Goal: Information Seeking & Learning: Find specific fact

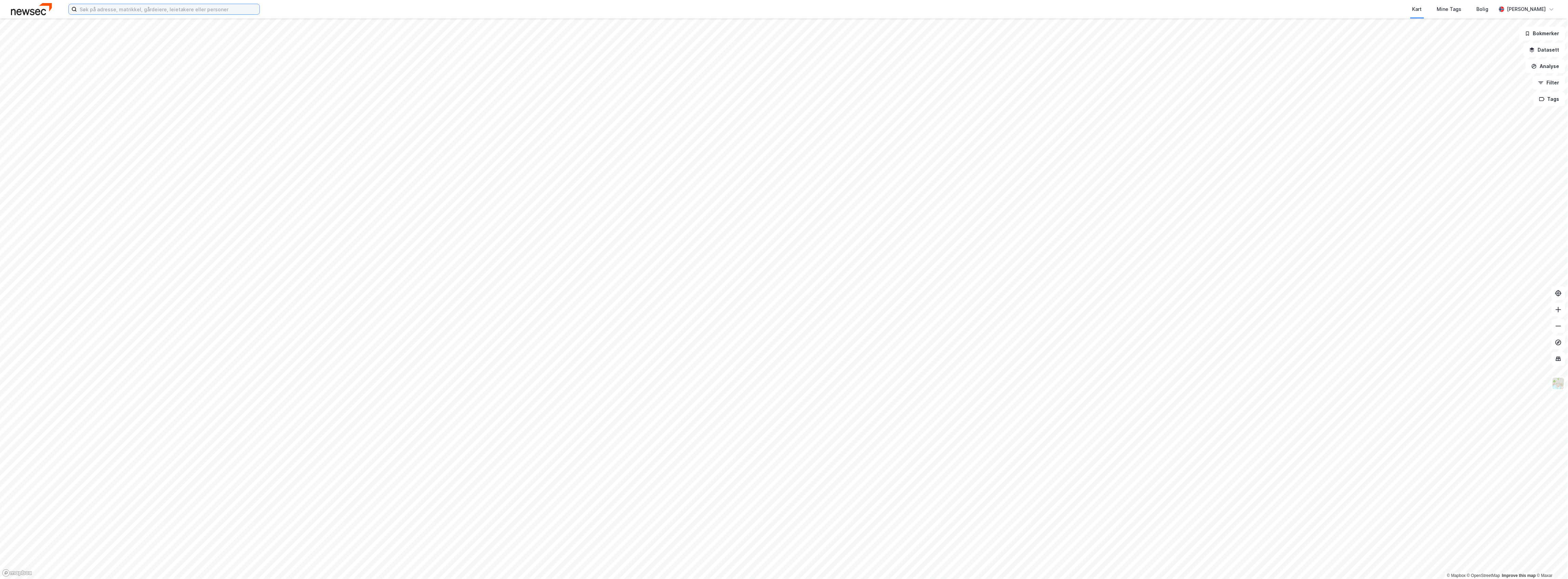
click at [108, 7] on input at bounding box center [168, 9] width 183 height 10
paste input "[STREET_ADDRESS]"
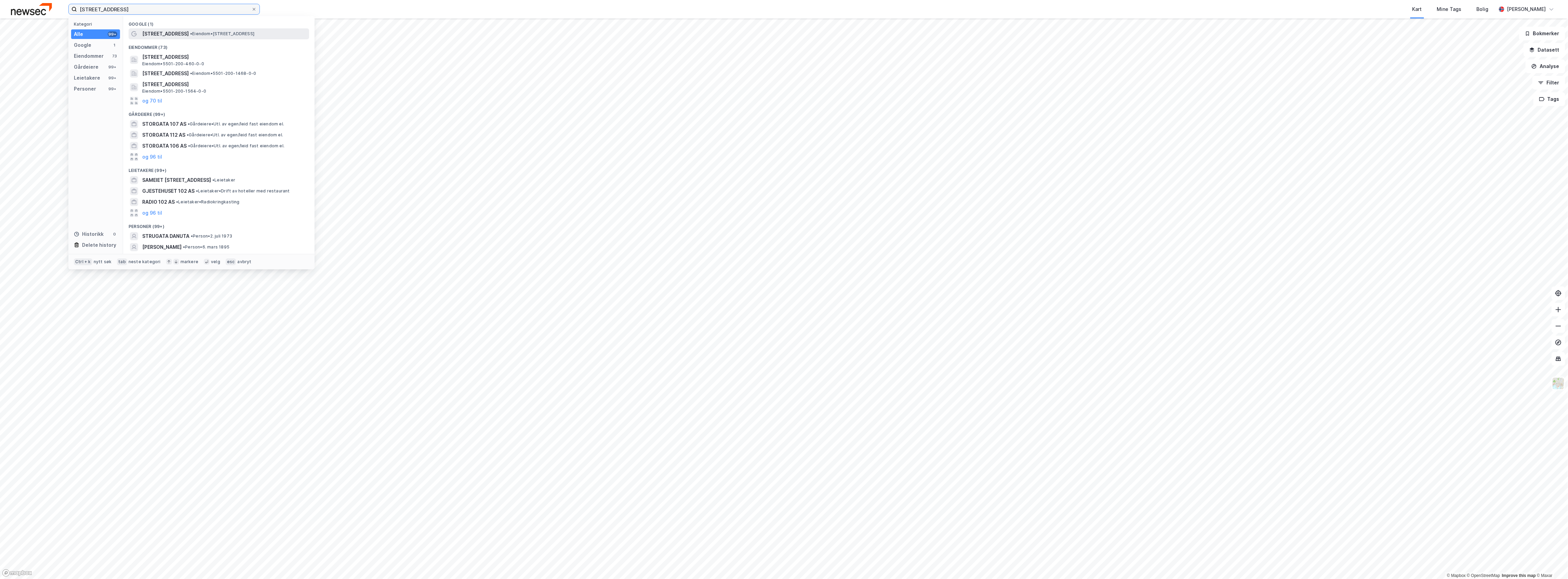
type input "[STREET_ADDRESS]"
click at [190, 33] on span "• Eiendom • [STREET_ADDRESS]" at bounding box center [222, 33] width 65 height 5
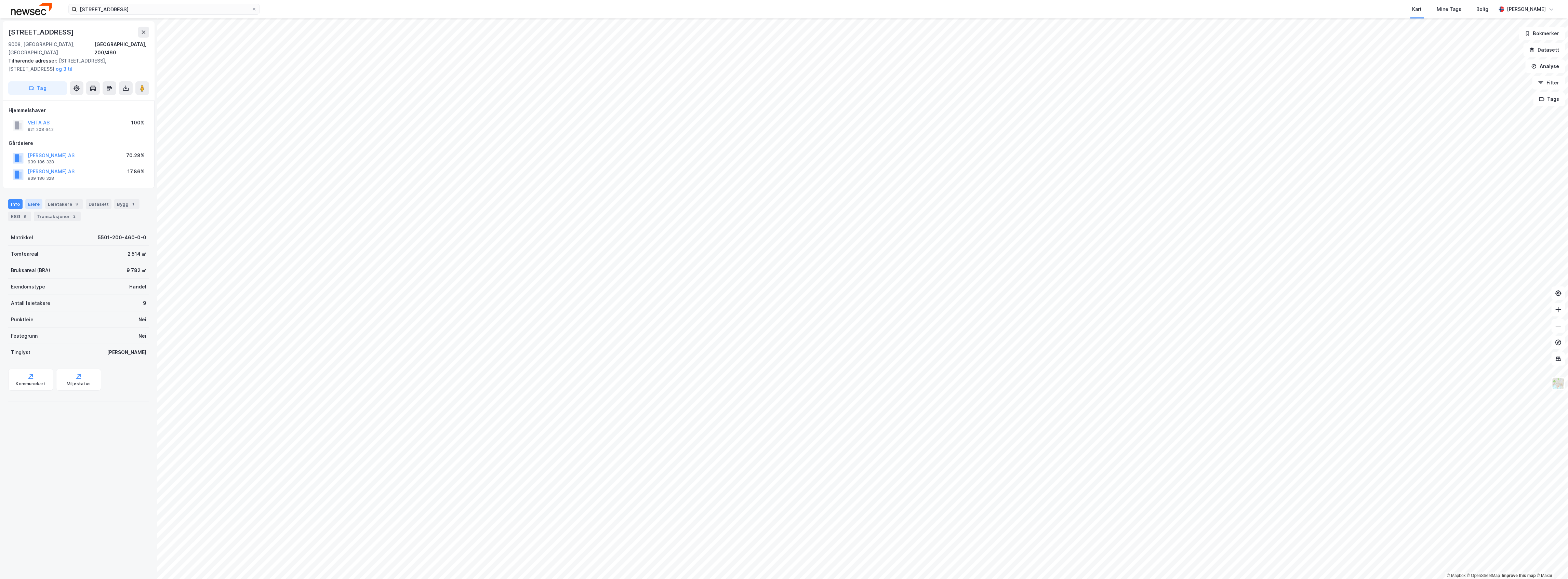
click at [37, 199] on div "Eiere" at bounding box center [34, 204] width 17 height 10
click at [34, 283] on icon at bounding box center [35, 285] width 5 height 5
click at [37, 307] on icon at bounding box center [35, 308] width 2 height 4
click at [35, 341] on icon at bounding box center [35, 344] width 5 height 5
